Goal: Find specific page/section: Find specific page/section

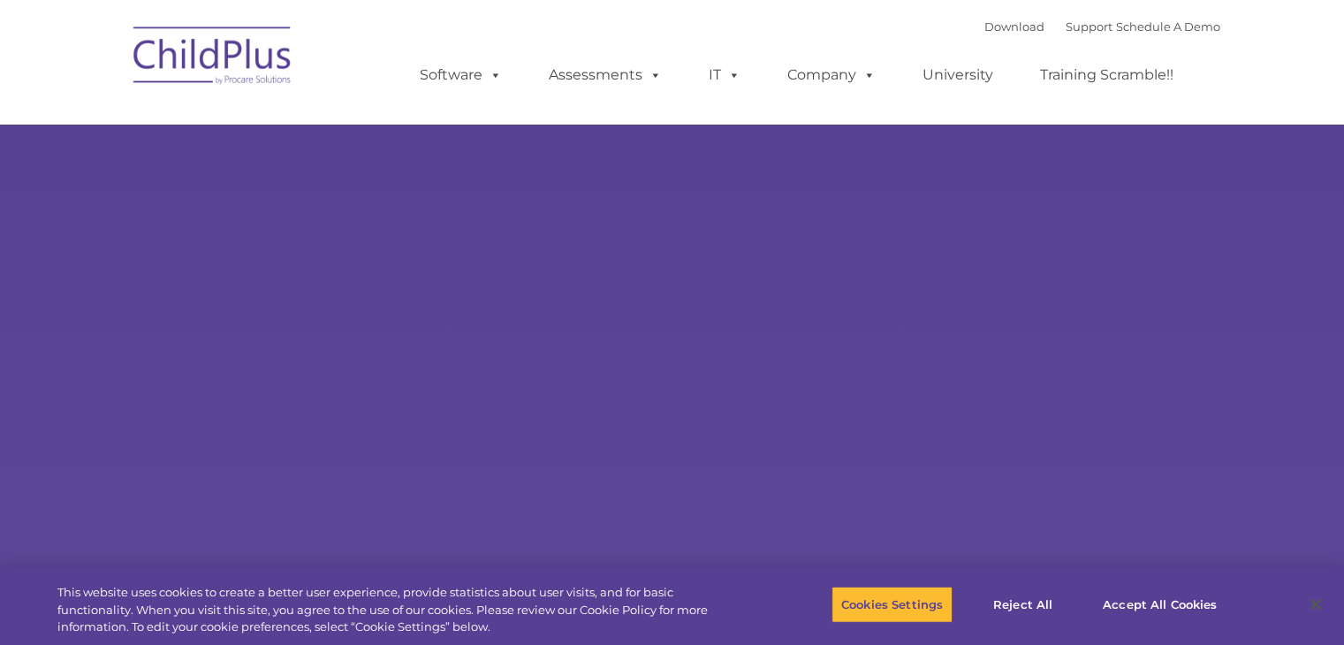
select select "MEDIUM"
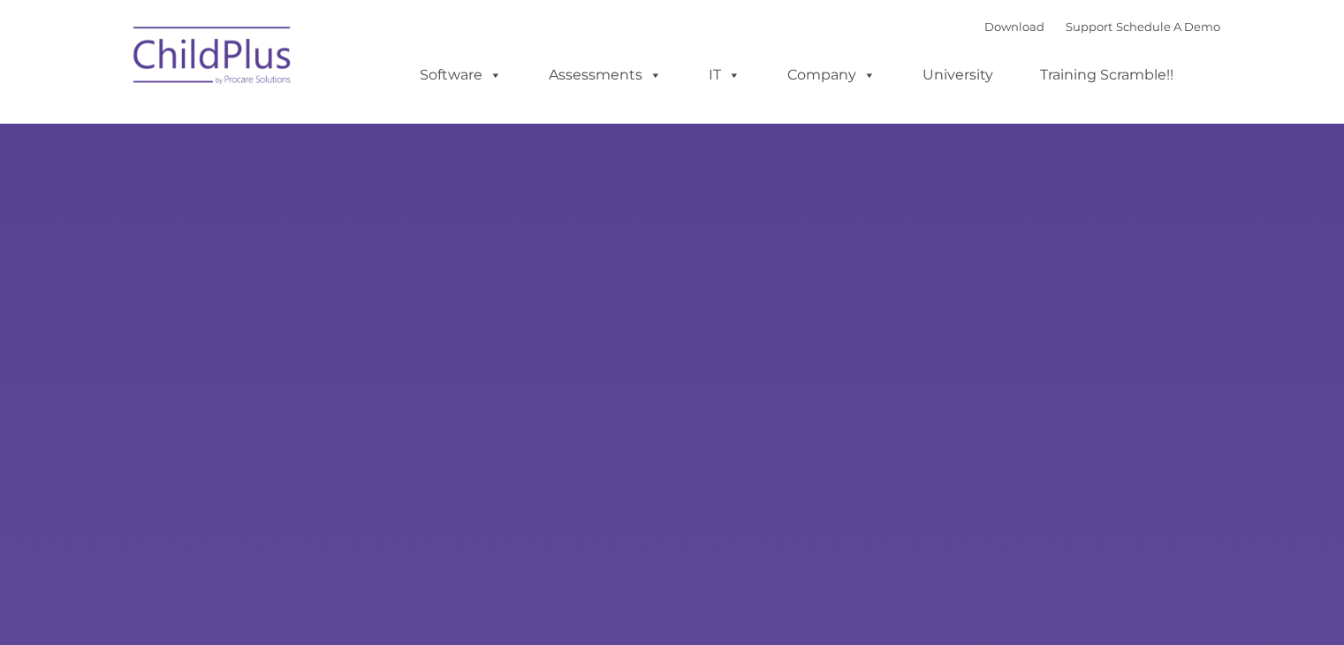
type input ""
select select "MEDIUM"
type input ""
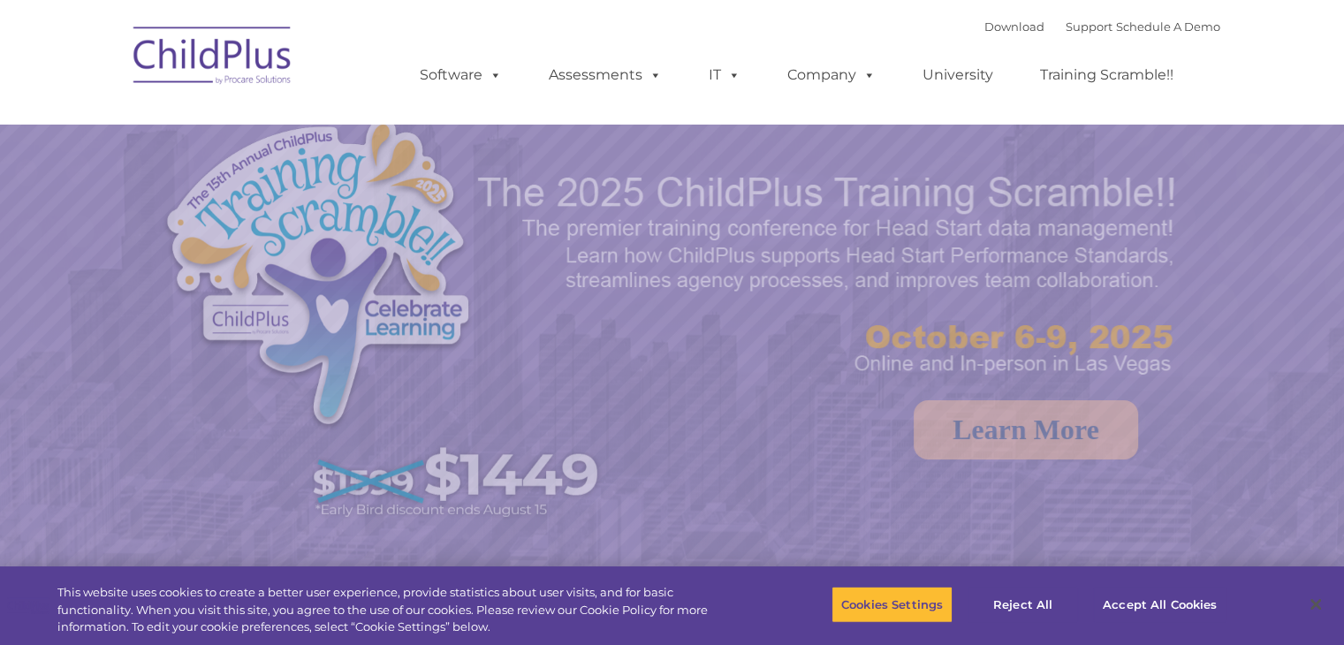
select select "MEDIUM"
